Goal: Information Seeking & Learning: Learn about a topic

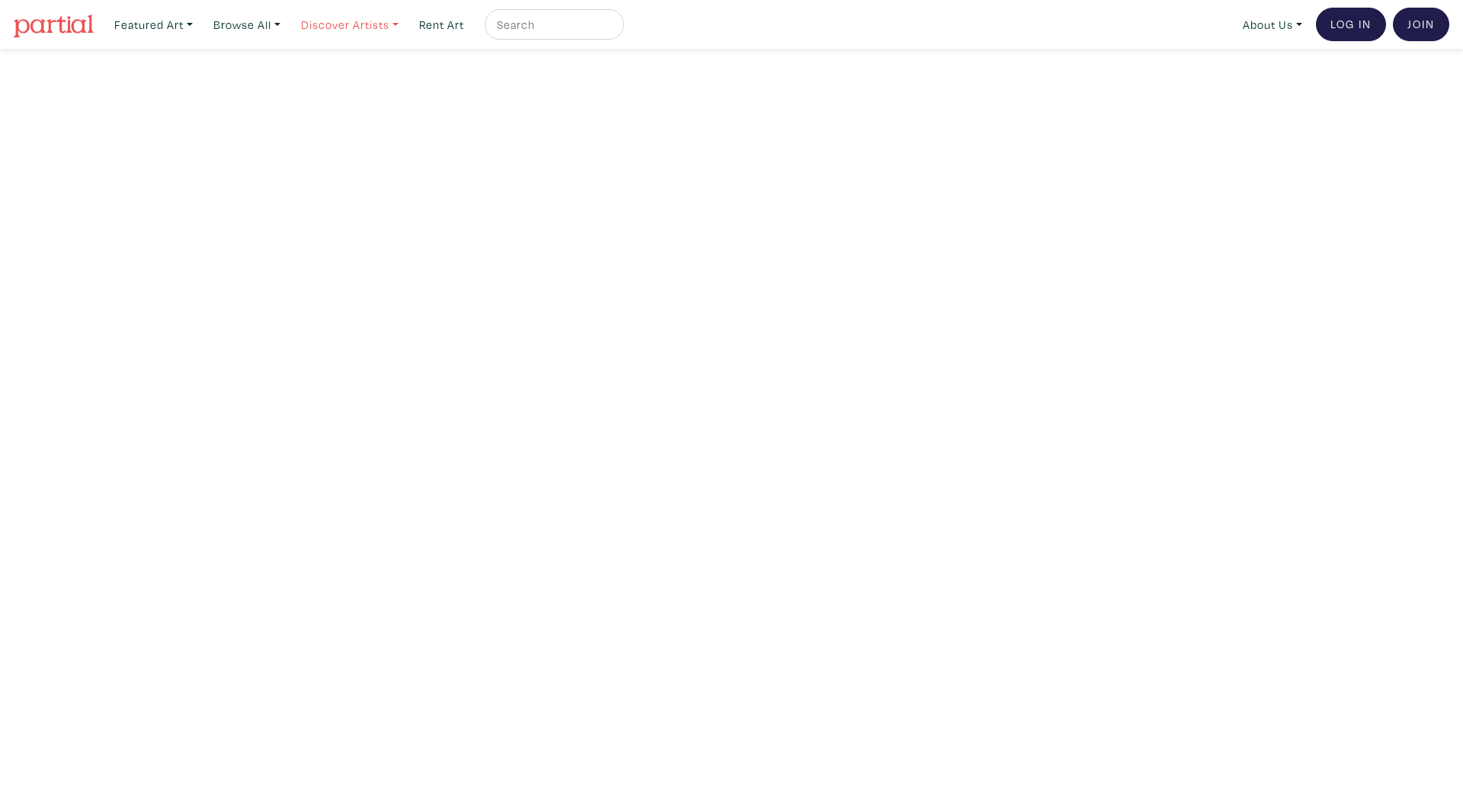
click at [200, 23] on link "Discover Artists" at bounding box center [154, 25] width 92 height 31
click at [436, 25] on link "Rent Art" at bounding box center [441, 25] width 58 height 31
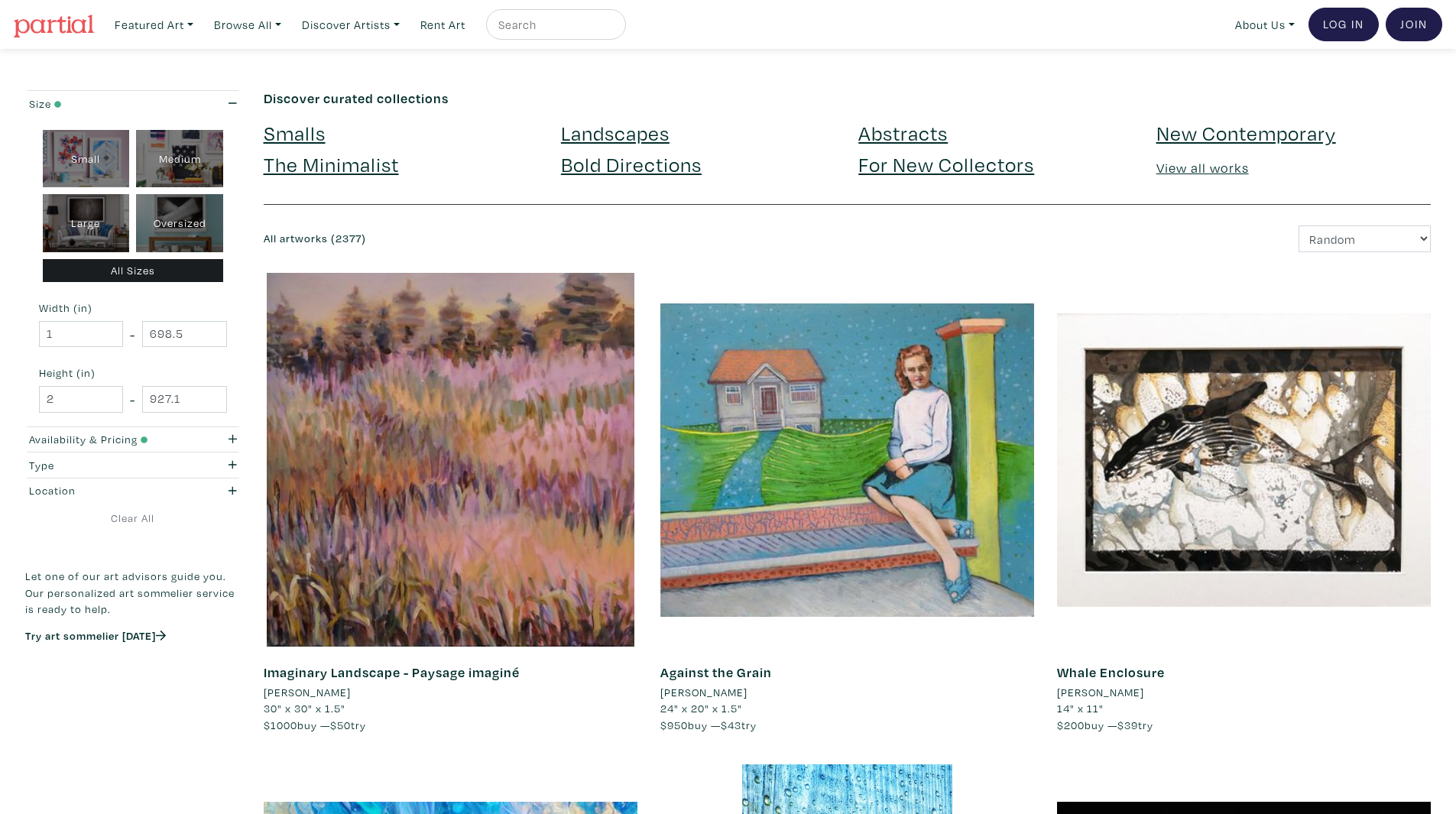
click at [325, 121] on h4 "Smalls" at bounding box center [400, 133] width 274 height 25
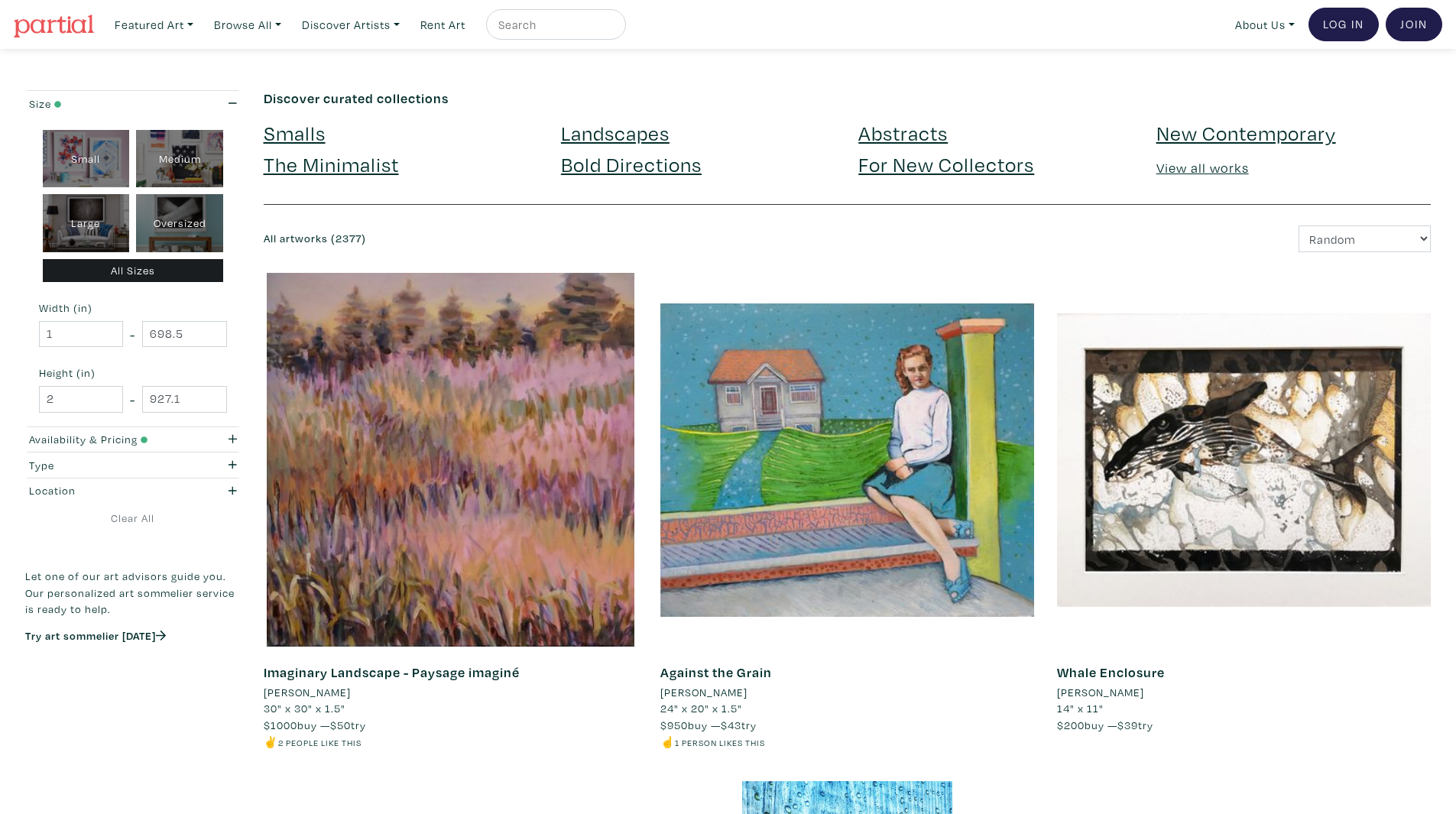
click at [318, 124] on link "Smalls" at bounding box center [294, 133] width 62 height 26
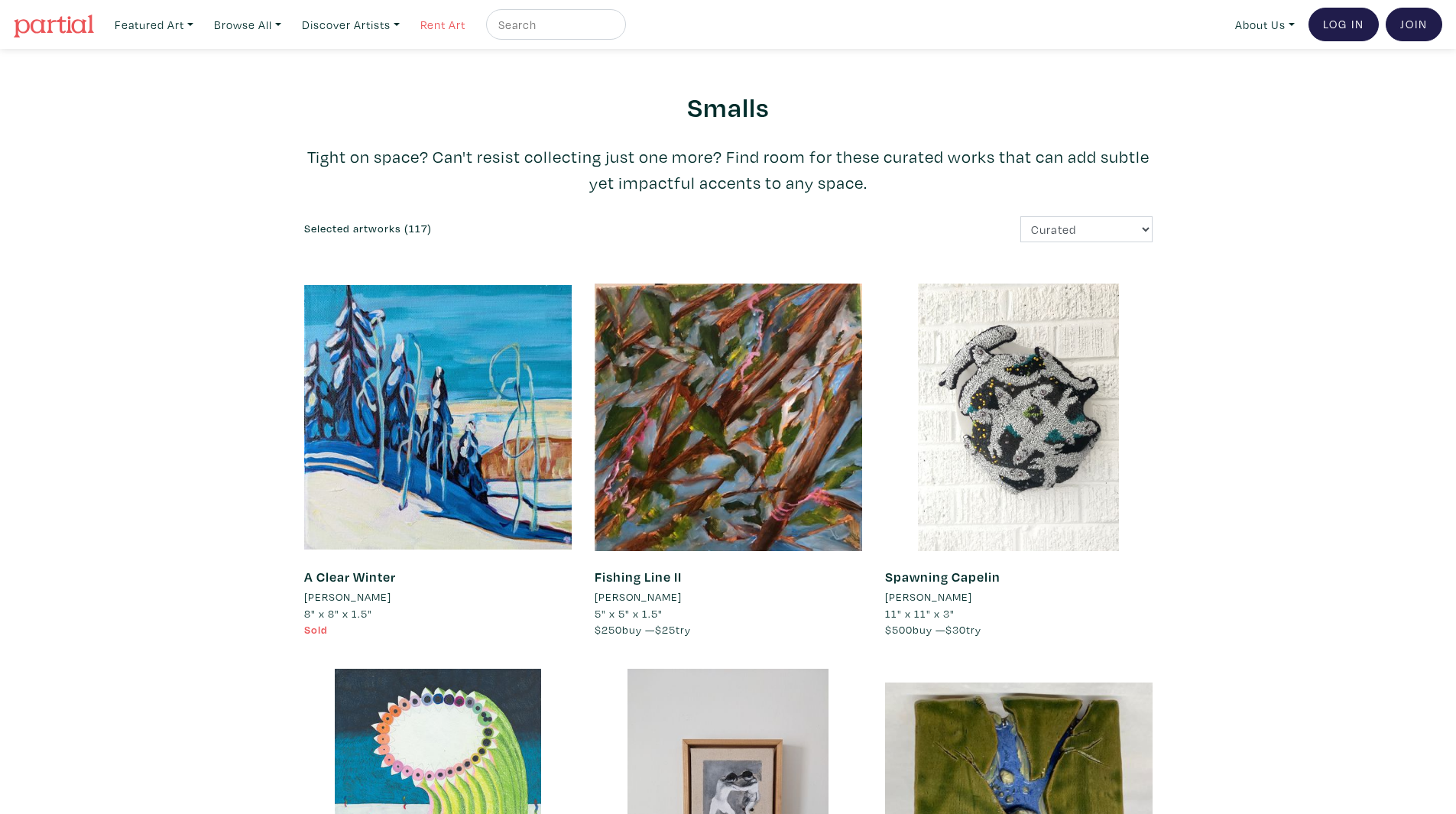
click at [456, 25] on link "Rent Art" at bounding box center [442, 25] width 59 height 31
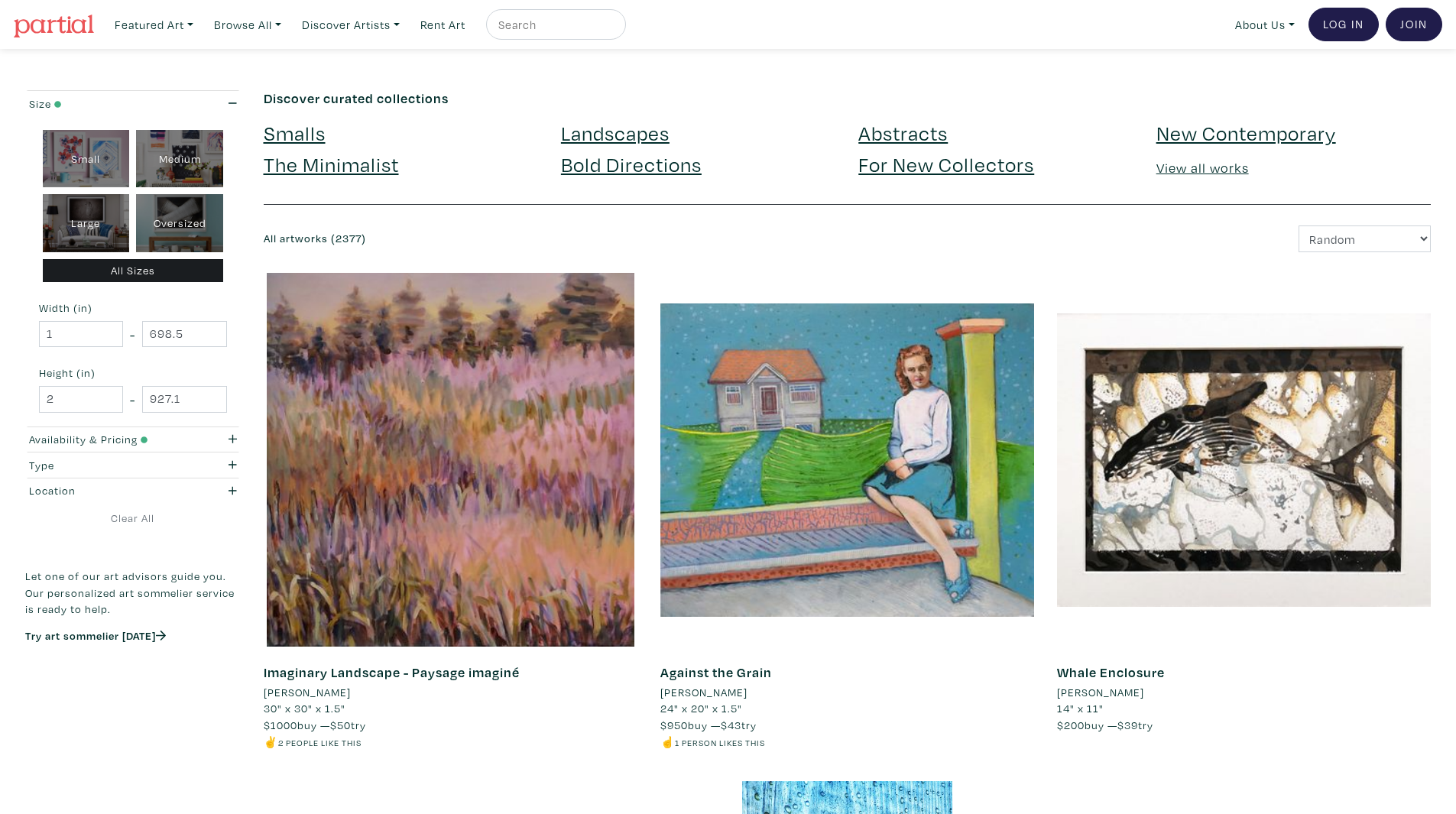
click at [389, 147] on div "Smalls" at bounding box center [400, 137] width 297 height 31
click at [394, 164] on link "The Minimalist" at bounding box center [331, 164] width 135 height 26
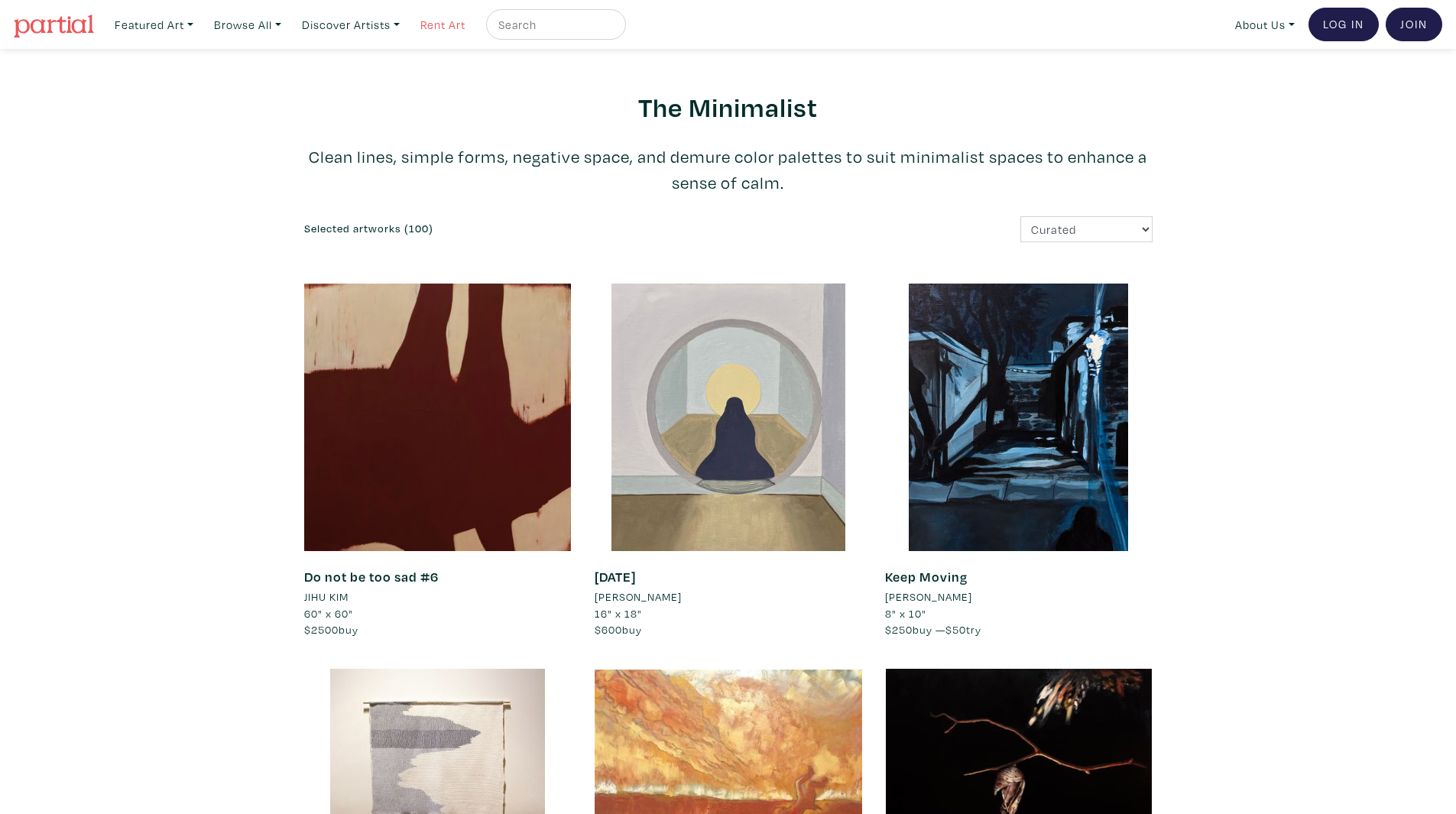
click at [461, 16] on link "Rent Art" at bounding box center [442, 25] width 59 height 31
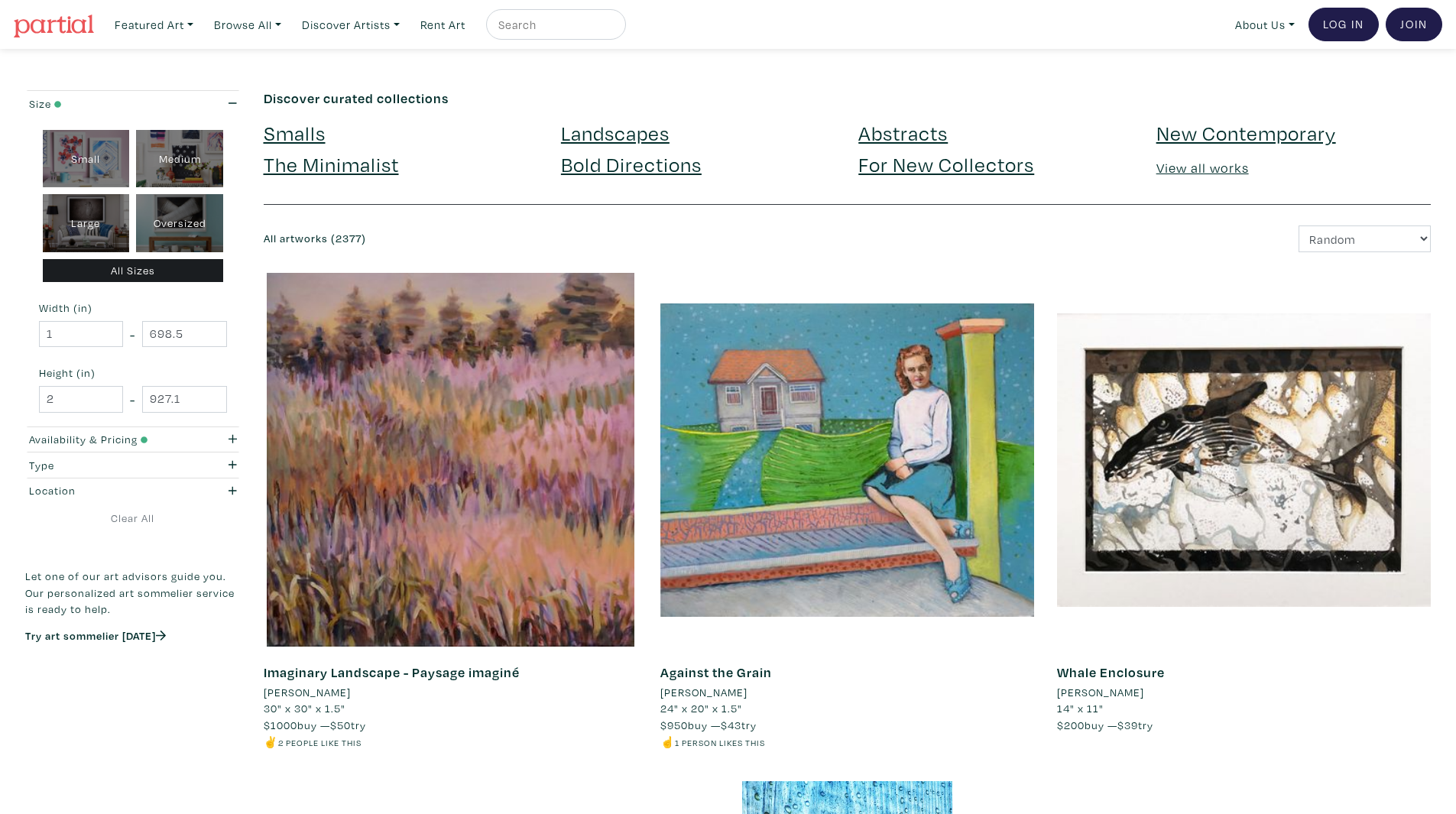
click at [91, 10] on link at bounding box center [54, 24] width 80 height 35
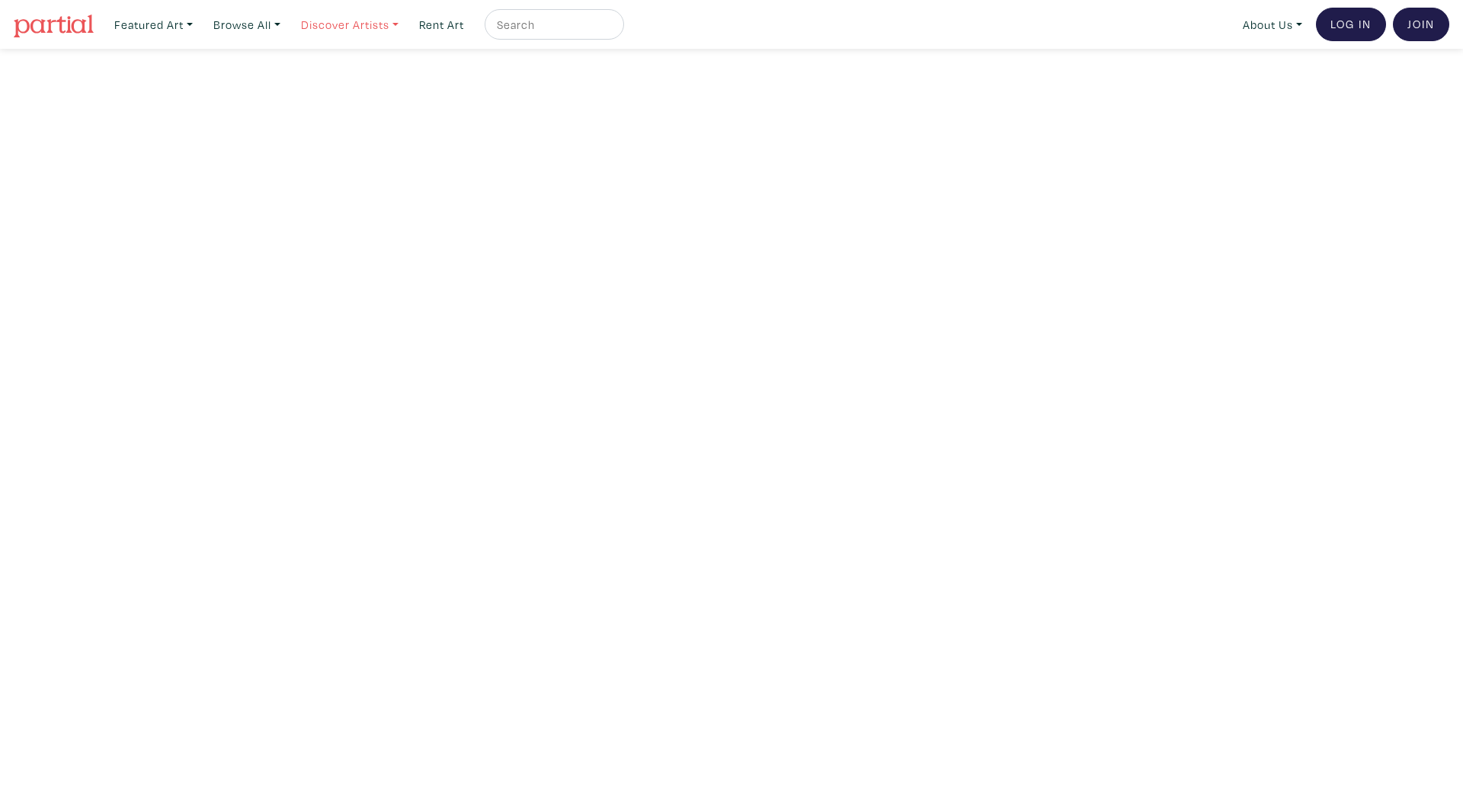
click at [200, 31] on link "Discover Artists" at bounding box center [154, 25] width 92 height 31
click at [372, 113] on div "Newest Pro artists [PERSON_NAME] U Showcase OCAD U Showcase Show all" at bounding box center [372, 113] width 148 height 101
click at [200, 37] on link "Discover Artists" at bounding box center [154, 25] width 92 height 31
click at [370, 90] on link "Pro artists" at bounding box center [372, 87] width 125 height 14
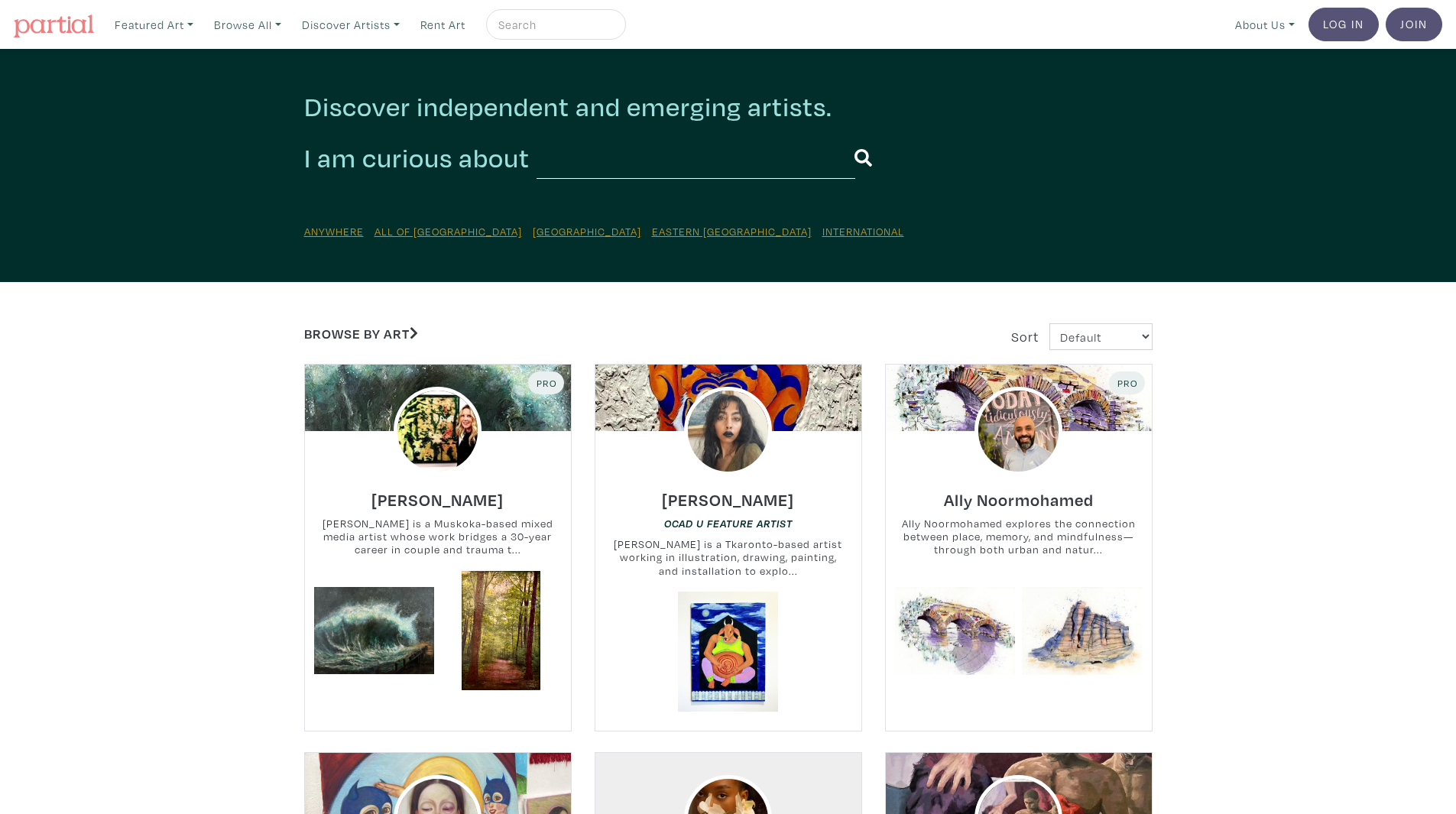
click at [200, 30] on link "Discover Artists" at bounding box center [154, 25] width 92 height 31
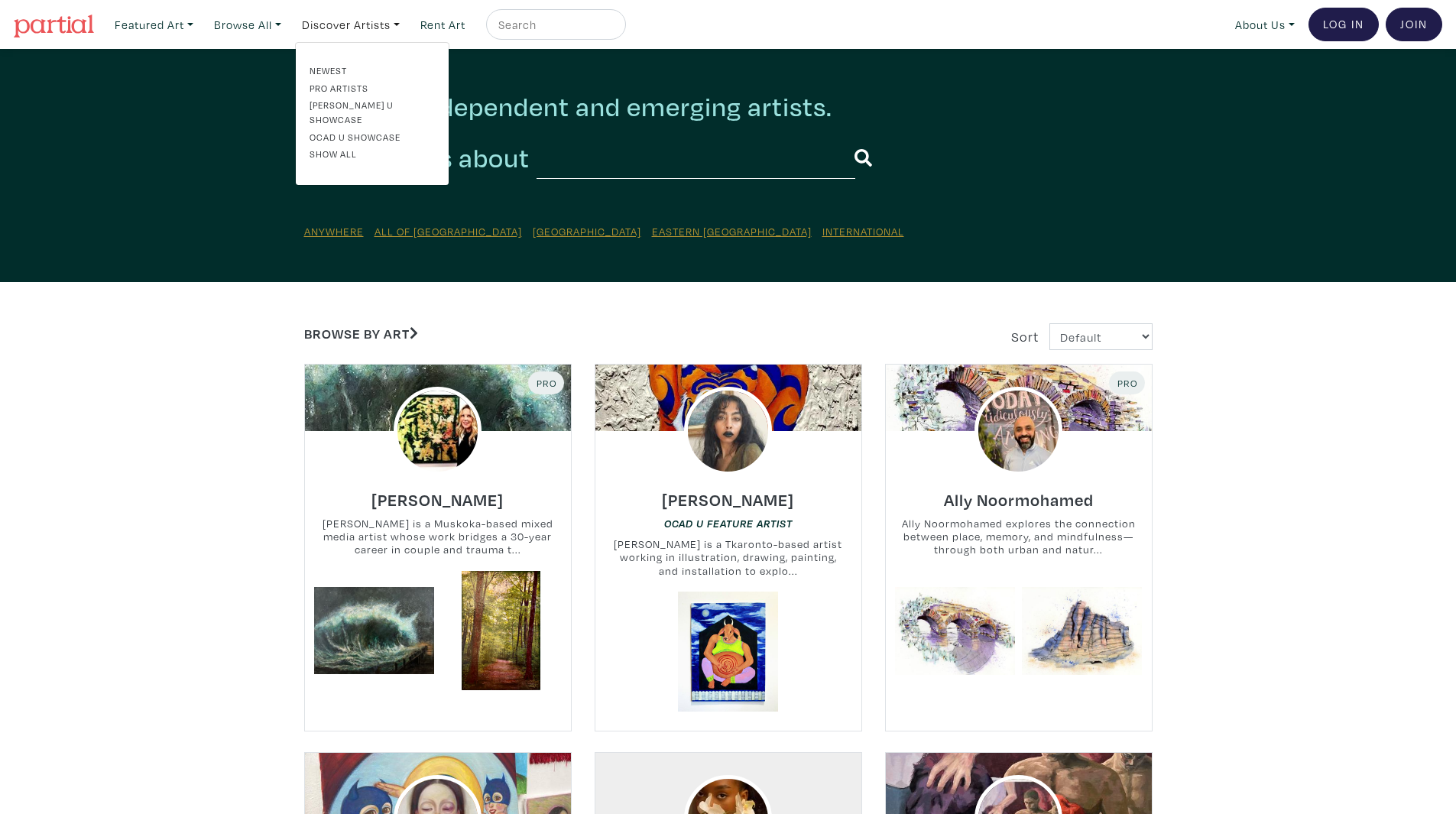
click at [390, 99] on div "Newest Pro artists [PERSON_NAME] U Showcase OCAD U Showcase Show all" at bounding box center [372, 114] width 148 height 101
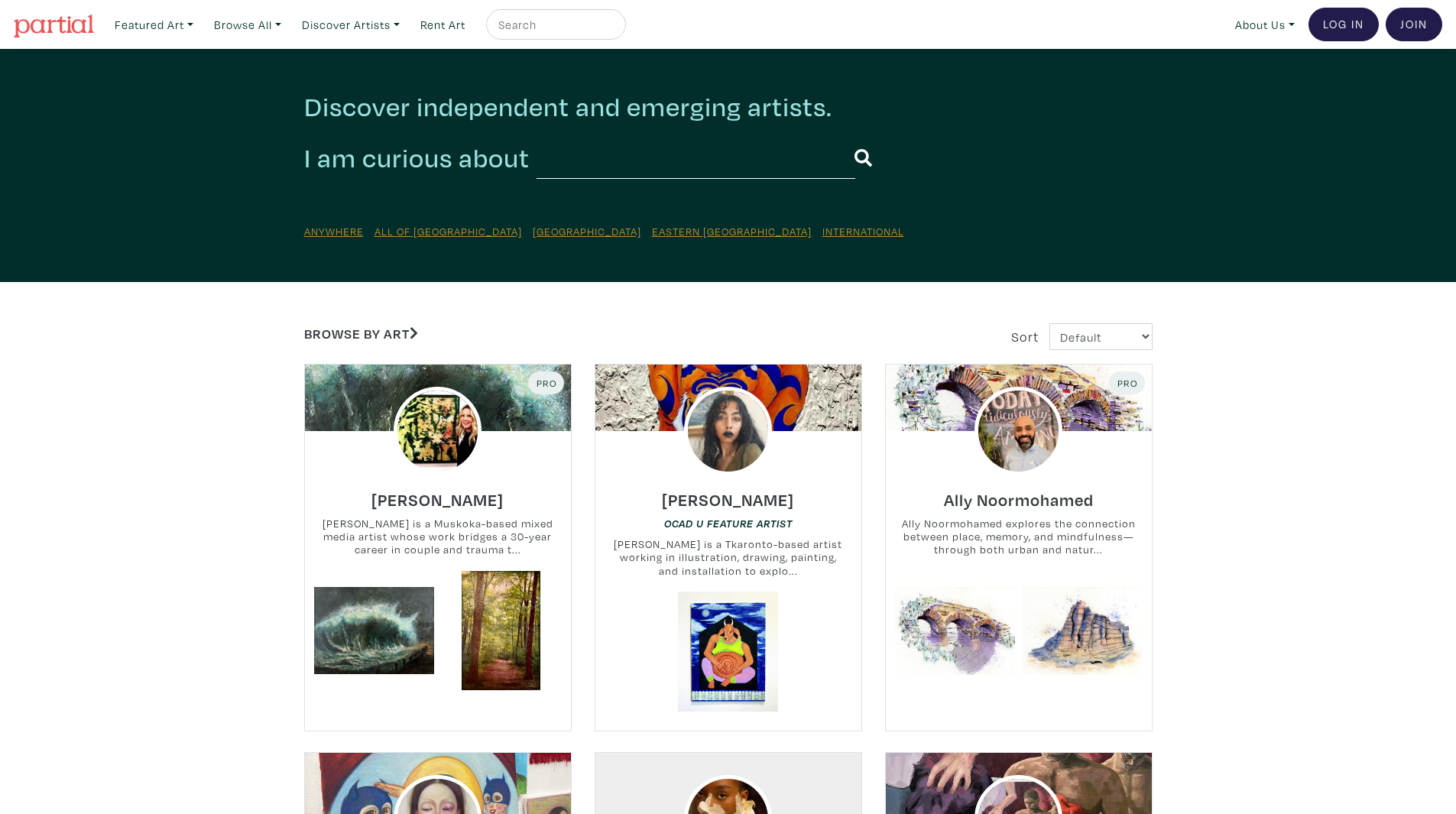
drag, startPoint x: 390, startPoint y: 100, endPoint x: 368, endPoint y: 64, distance: 42.2
click at [390, 100] on h2 "Discover independent and emerging artists." at bounding box center [728, 106] width 848 height 33
click at [200, 25] on link "Discover Artists" at bounding box center [154, 25] width 92 height 31
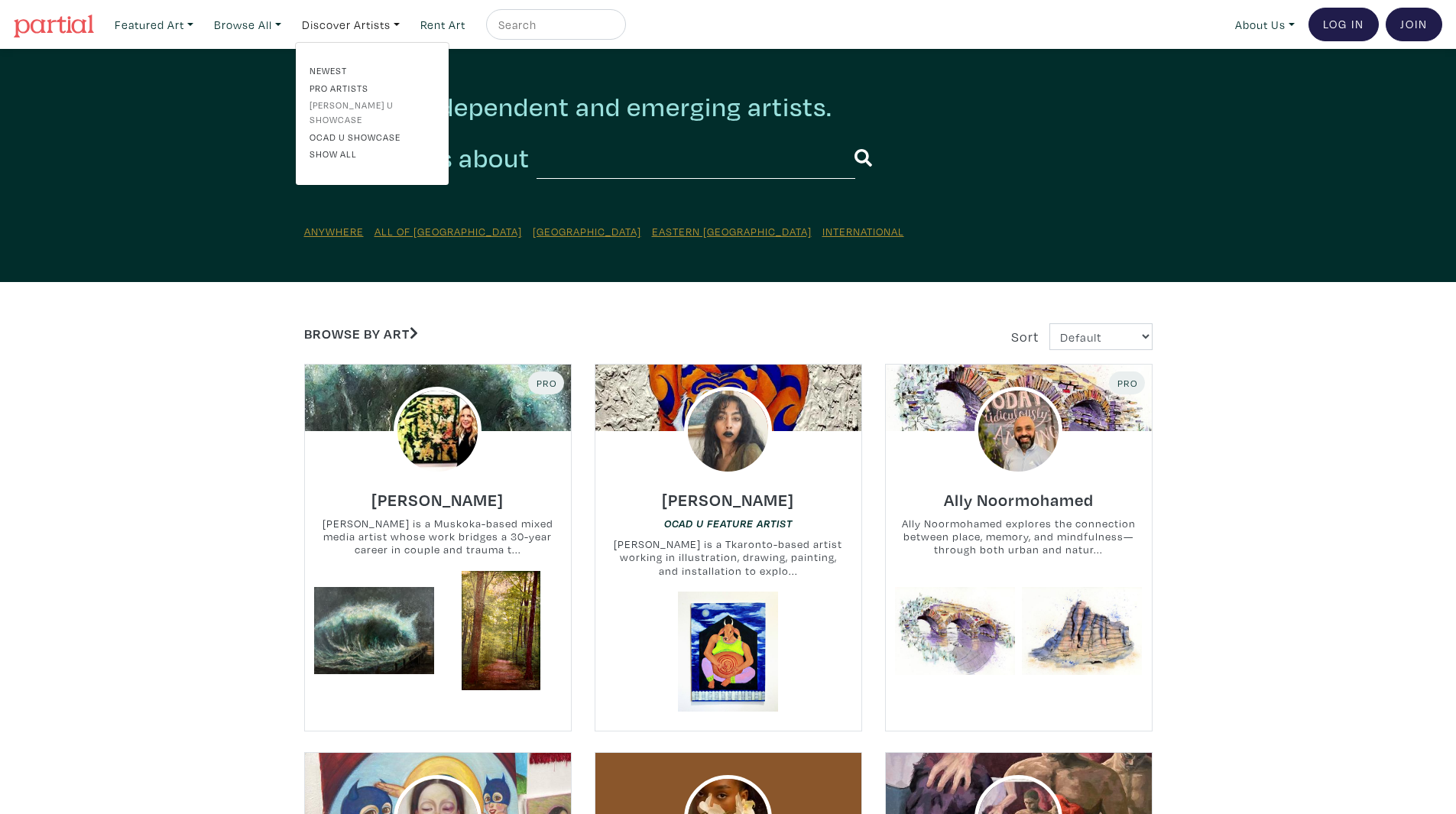
click at [370, 100] on link "[PERSON_NAME] U Showcase" at bounding box center [372, 112] width 125 height 28
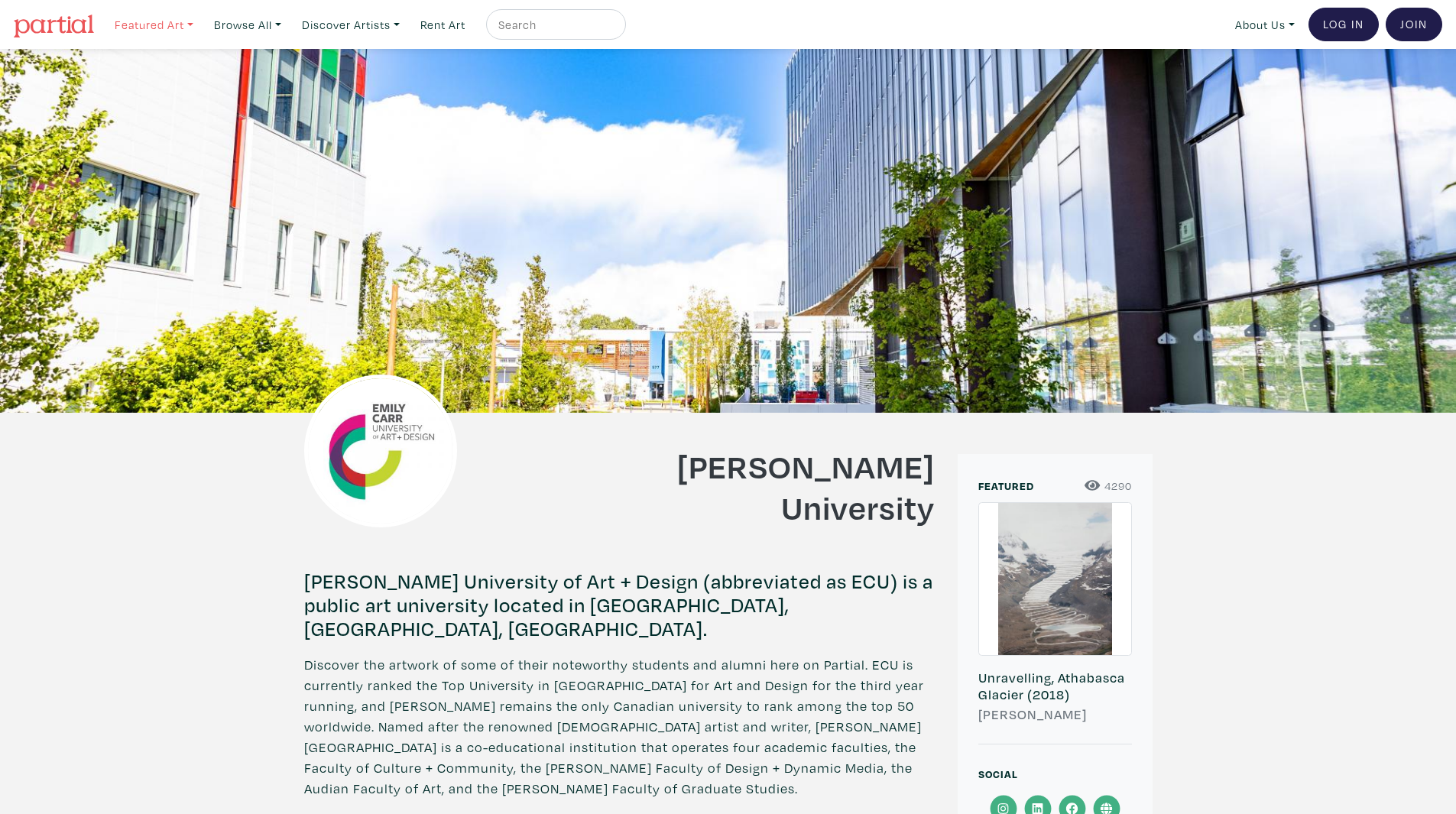
click at [166, 12] on link "Featured Art" at bounding box center [154, 25] width 92 height 31
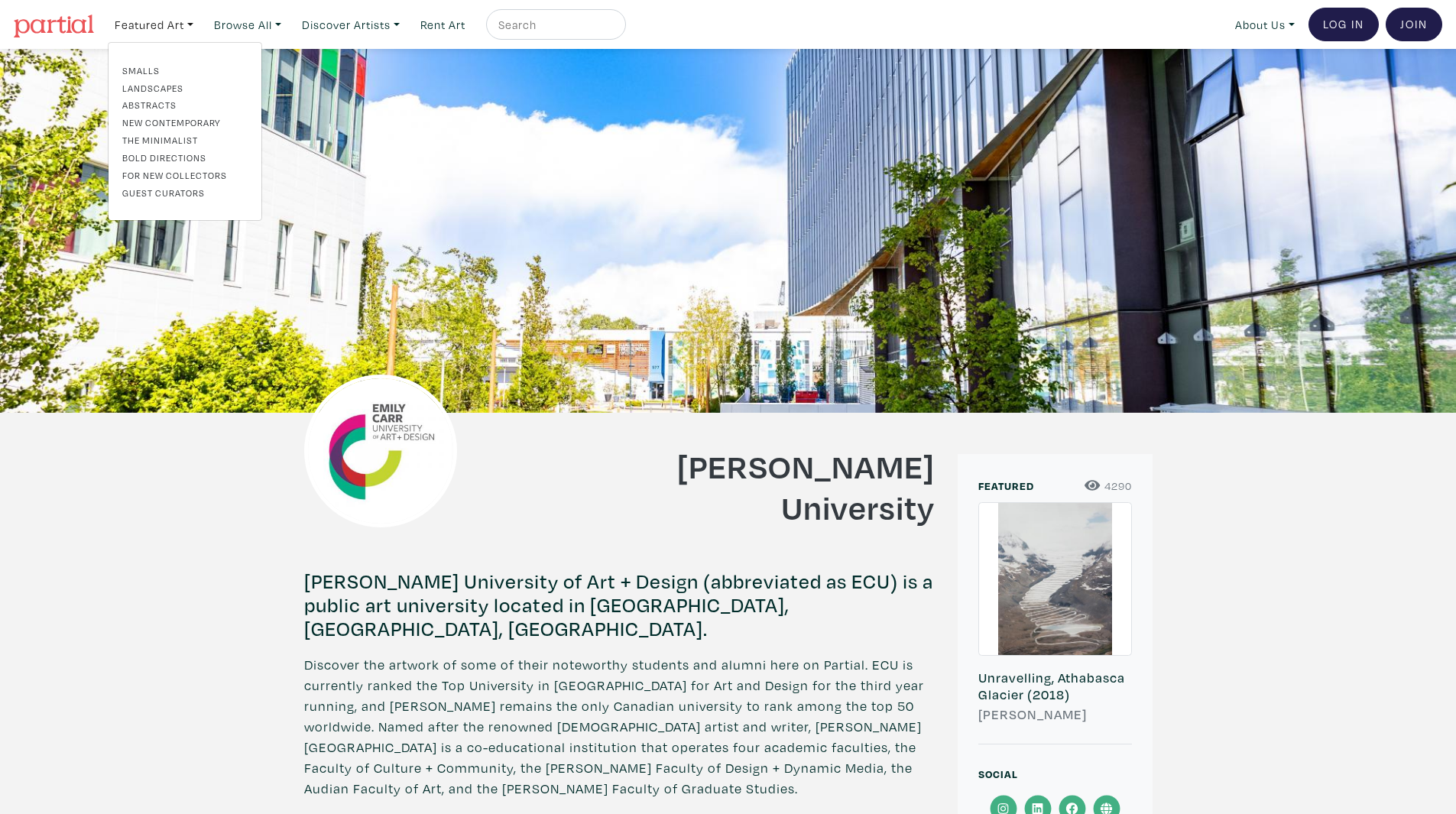
click at [203, 123] on link "New Contemporary" at bounding box center [185, 122] width 125 height 14
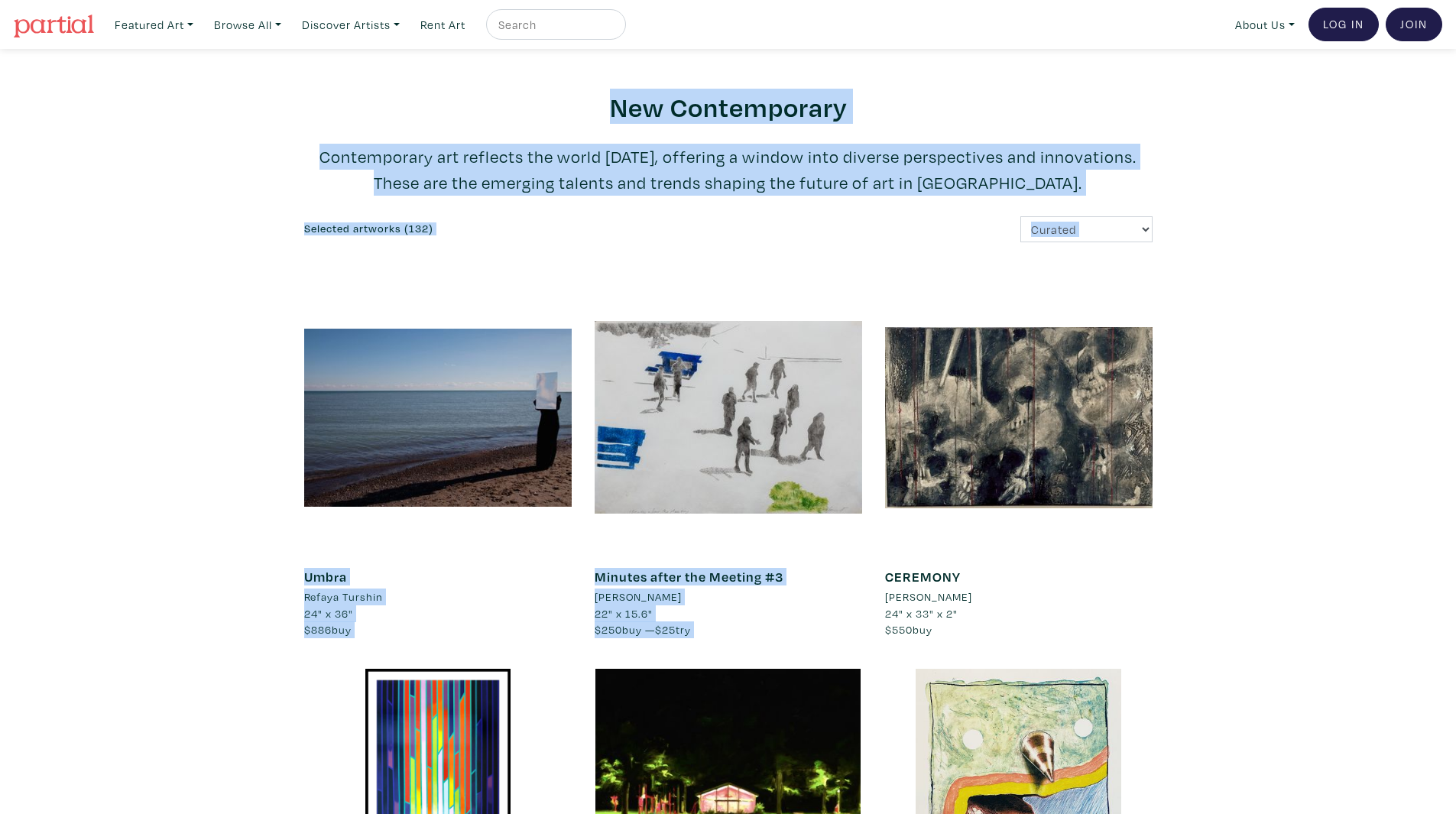
drag, startPoint x: 485, startPoint y: 89, endPoint x: 1145, endPoint y: 252, distance: 679.8
drag, startPoint x: 1145, startPoint y: 252, endPoint x: 397, endPoint y: 68, distance: 770.3
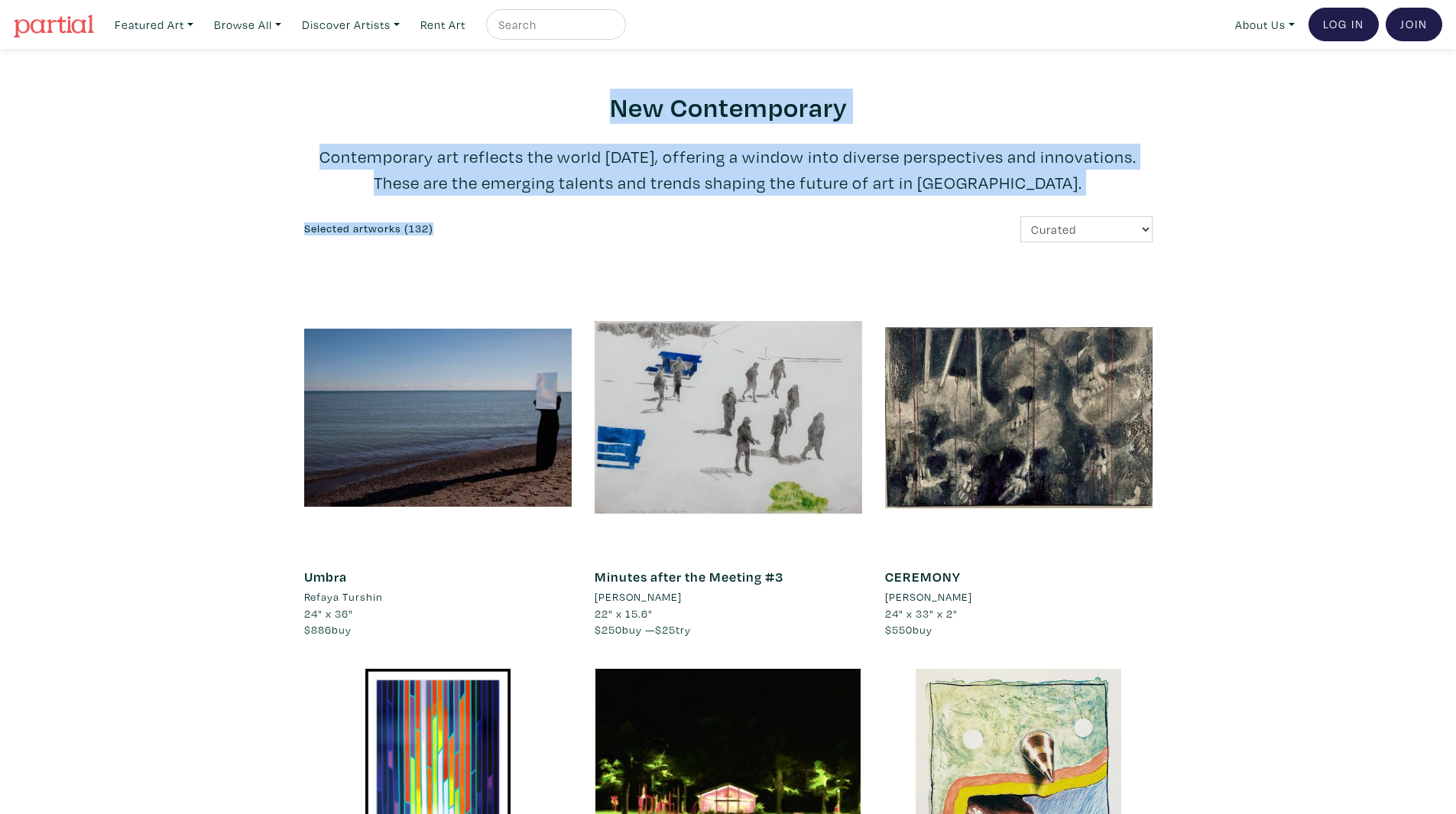
drag, startPoint x: 408, startPoint y: 77, endPoint x: 1026, endPoint y: 231, distance: 636.9
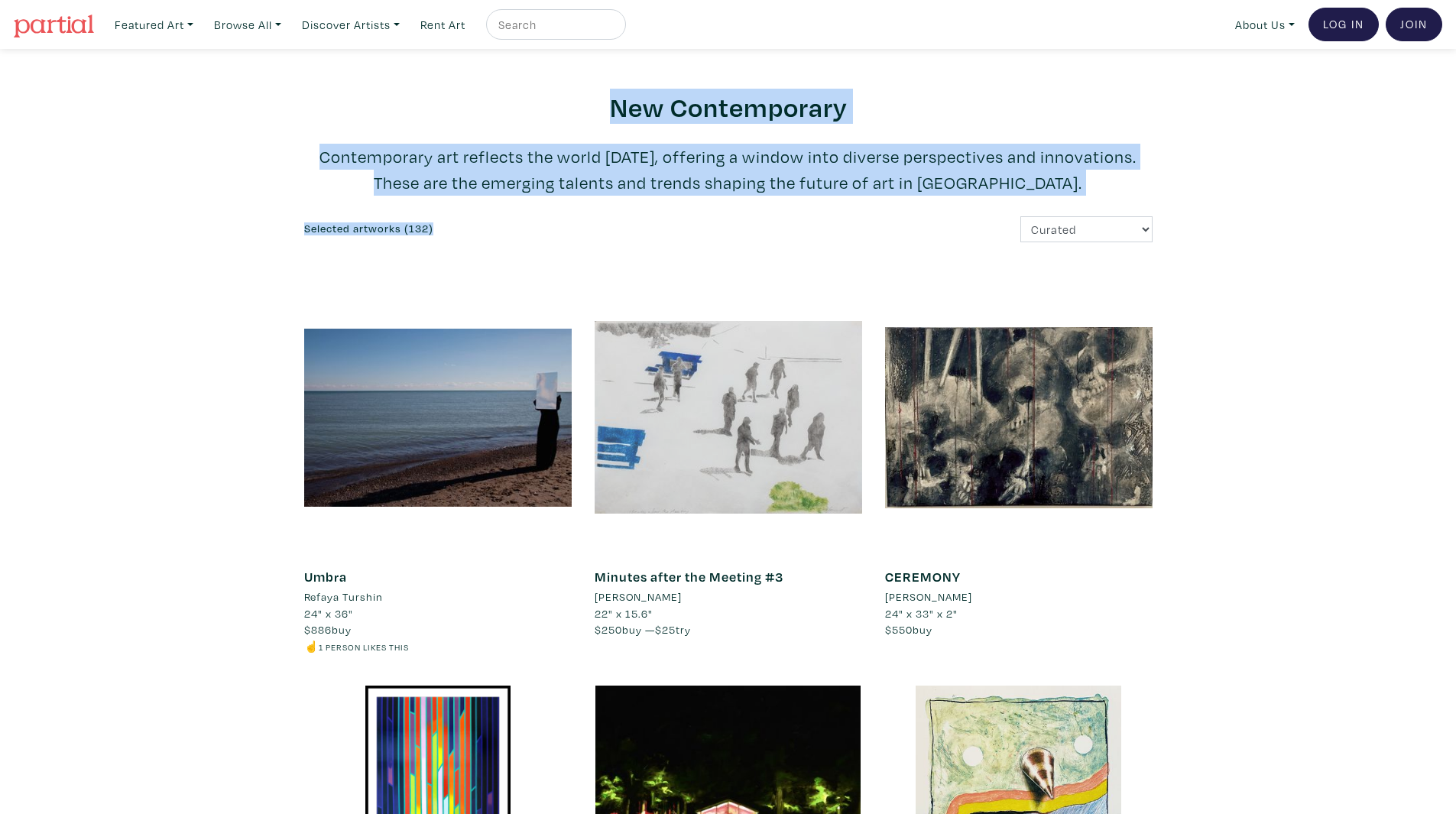
click at [773, 461] on div at bounding box center [728, 417] width 268 height 268
